Goal: Use online tool/utility: Utilize a website feature to perform a specific function

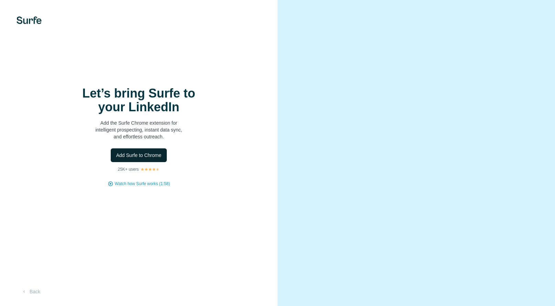
click at [140, 160] on button "Add Surfe to Chrome" at bounding box center [139, 156] width 56 height 14
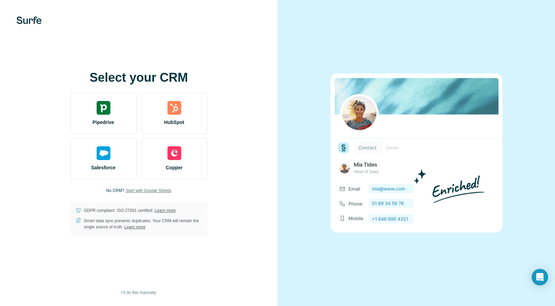
click at [141, 190] on span "Start with Google Sheets" at bounding box center [149, 191] width 46 height 6
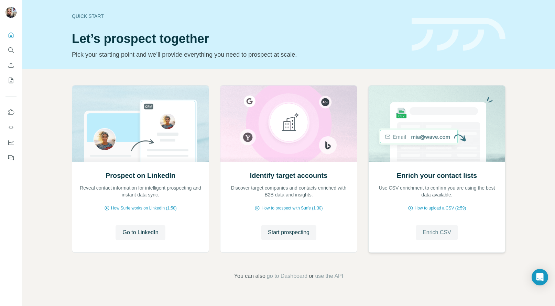
click at [433, 234] on span "Enrich CSV" at bounding box center [437, 233] width 29 height 8
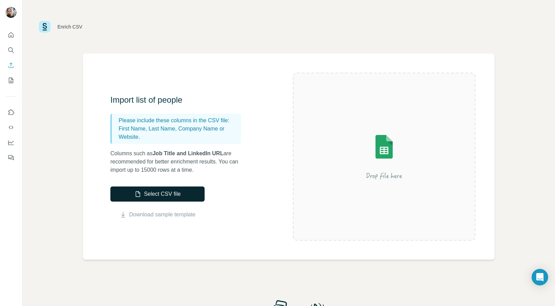
click at [165, 196] on button "Select CSV file" at bounding box center [157, 194] width 94 height 15
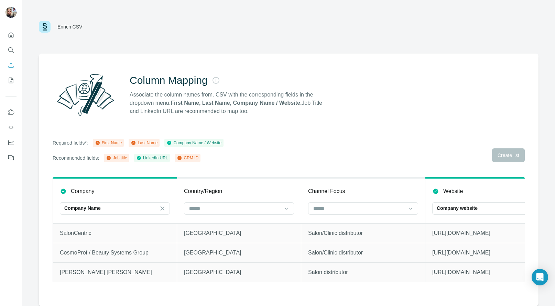
click at [295, 209] on th "Country/Region" at bounding box center [239, 200] width 124 height 45
click at [291, 208] on div at bounding box center [239, 209] width 110 height 12
click at [315, 152] on div "Required fields*: First Name Last Name Company Name / Website Recommended field…" at bounding box center [289, 150] width 472 height 23
